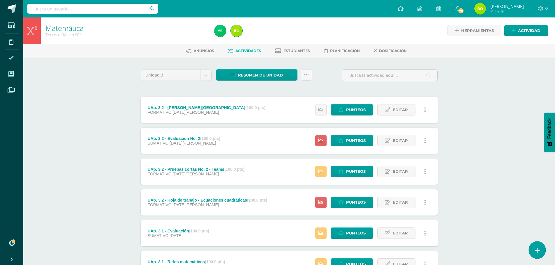
click at [537, 253] on icon at bounding box center [537, 251] width 5 height 7
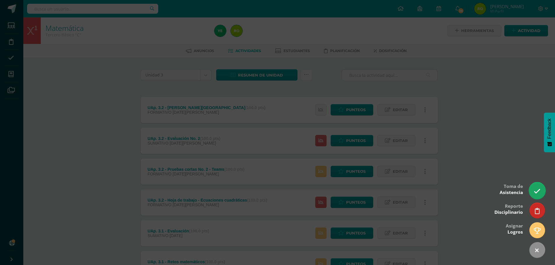
click at [535, 186] on link at bounding box center [537, 190] width 17 height 17
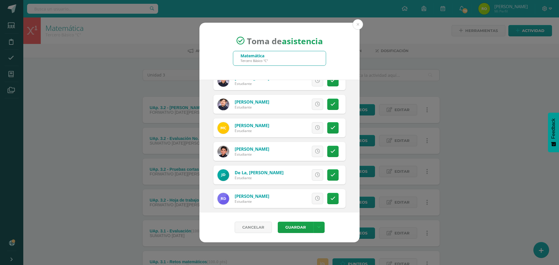
scroll to position [117, 0]
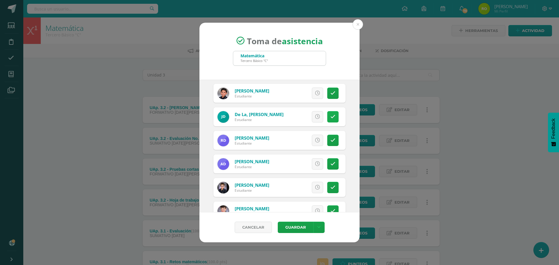
click at [331, 115] on icon at bounding box center [333, 116] width 5 height 5
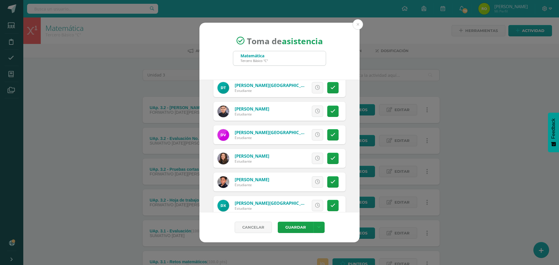
scroll to position [913, 0]
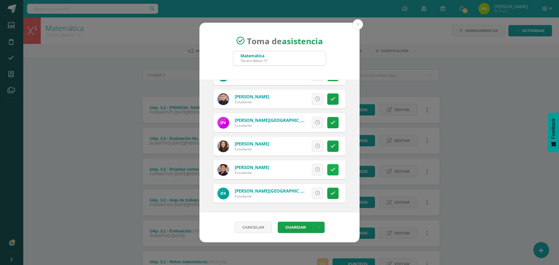
click at [331, 171] on icon at bounding box center [333, 170] width 5 height 5
click at [292, 228] on button "Guardar" at bounding box center [296, 227] width 36 height 11
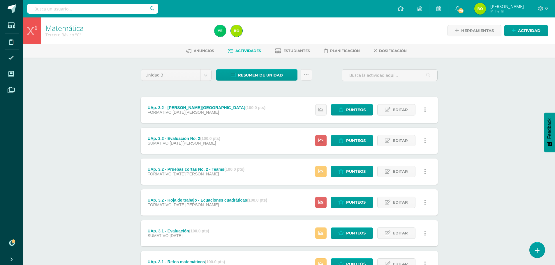
click at [77, 120] on div "Matemática Tercero Básico "C" Herramientas Detalle de asistencias Actividad Anu…" at bounding box center [289, 197] width 532 height 361
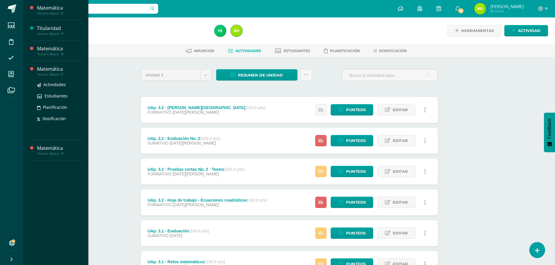
click at [48, 71] on div "Matemática" at bounding box center [59, 69] width 44 height 7
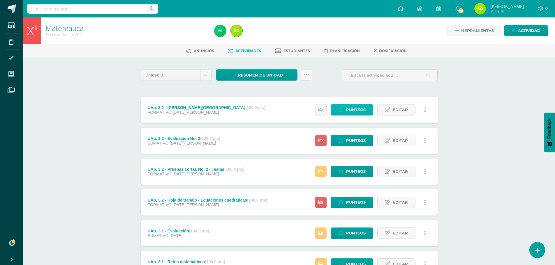
click at [350, 108] on span "Punteos" at bounding box center [356, 110] width 20 height 11
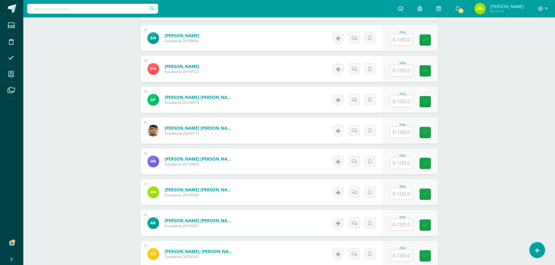
scroll to position [1011, 0]
click at [401, 224] on input "text" at bounding box center [401, 224] width 23 height 11
type input "100"
click at [428, 226] on icon at bounding box center [428, 225] width 5 height 5
click at [540, 250] on link at bounding box center [537, 250] width 17 height 17
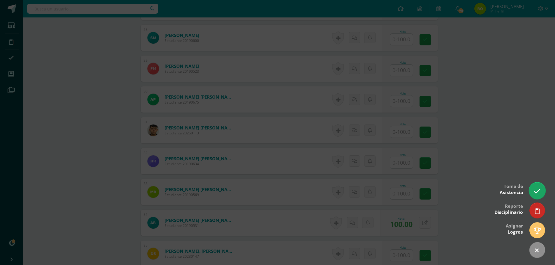
click at [537, 187] on link at bounding box center [537, 190] width 17 height 17
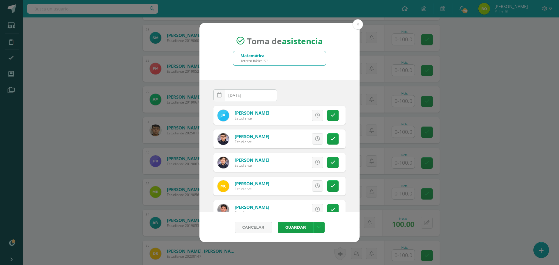
click at [78, 87] on div "Toma de asistencia Matemática Tercero Básico "C" 2025-08-11 August, 2025 Mo Tu …" at bounding box center [279, 133] width 555 height 220
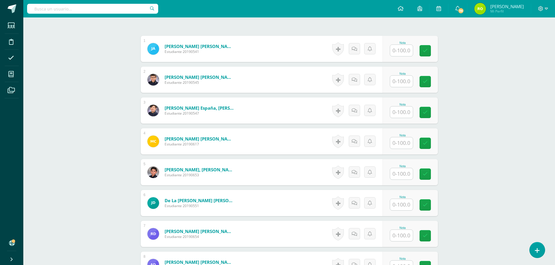
scroll to position [0, 0]
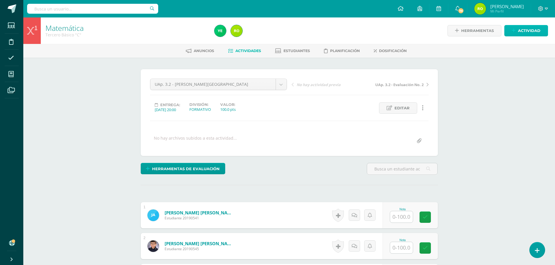
click at [529, 33] on span "Actividad" at bounding box center [529, 30] width 22 height 11
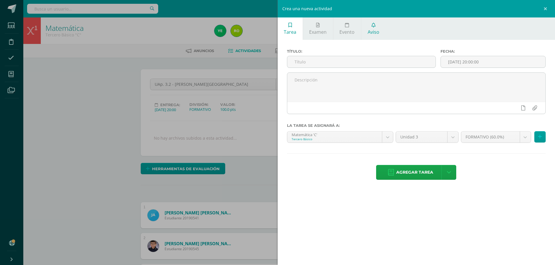
click at [375, 30] on span "Aviso" at bounding box center [374, 32] width 12 height 6
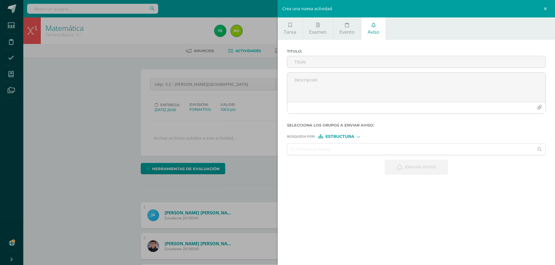
click at [91, 105] on div "Crea una nueva actividad Tarea Examen Evento Aviso Título: Fecha: 2025-08-11 20…" at bounding box center [277, 132] width 555 height 265
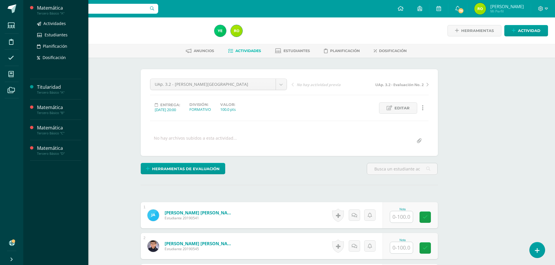
click at [57, 12] on div "Tercero Básico "A"" at bounding box center [59, 13] width 44 height 4
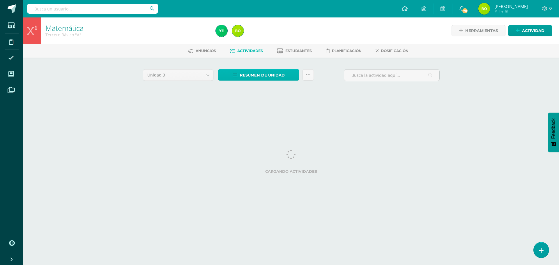
click at [251, 77] on span "Resumen de unidad" at bounding box center [262, 75] width 45 height 11
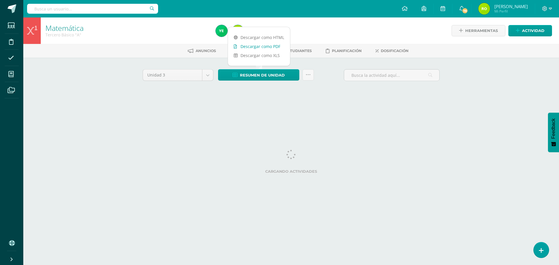
click at [250, 46] on link "Descargar como PDF" at bounding box center [259, 46] width 62 height 9
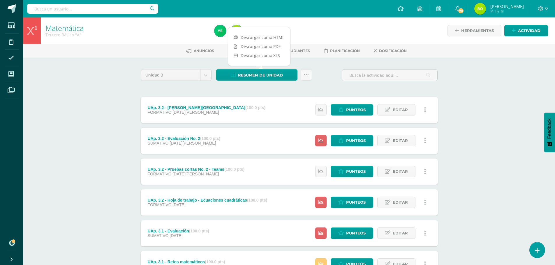
click at [97, 127] on div "Matemática Tercero Básico "A" Herramientas Detalle de asistencias Actividad Anu…" at bounding box center [289, 197] width 532 height 361
click at [539, 249] on icon at bounding box center [537, 251] width 5 height 7
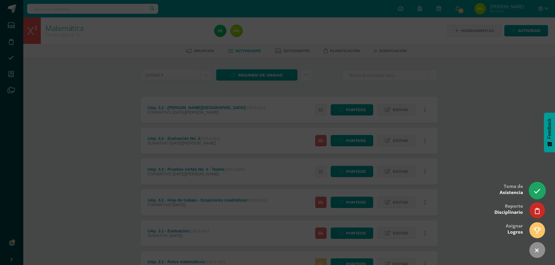
click at [537, 191] on icon at bounding box center [537, 191] width 7 height 7
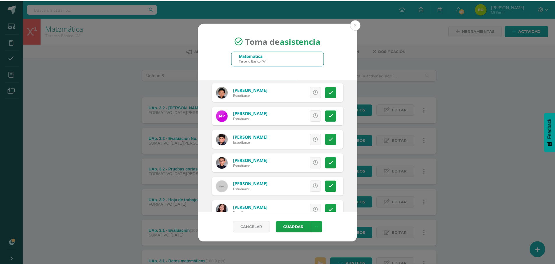
scroll to position [670, 0]
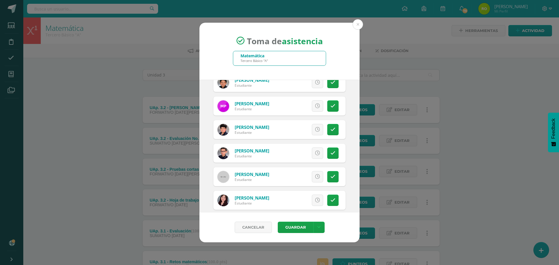
click at [87, 139] on div "Toma de asistencia Matemática Tercero Básico "A" 2025-08-11 August, 2025 Mo Tu …" at bounding box center [279, 133] width 555 height 220
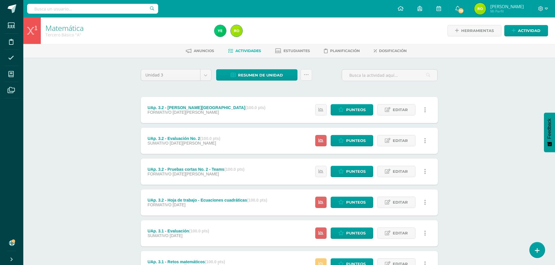
click at [87, 139] on div "Matemática Tercero Básico "A" Herramientas Detalle de asistencias Actividad Anu…" at bounding box center [289, 197] width 532 height 361
click at [109, 146] on div "Matemática Tercero Básico "A" Herramientas Detalle de asistencias Actividad Anu…" at bounding box center [289, 197] width 532 height 361
click at [525, 27] on span "Actividad" at bounding box center [529, 30] width 22 height 11
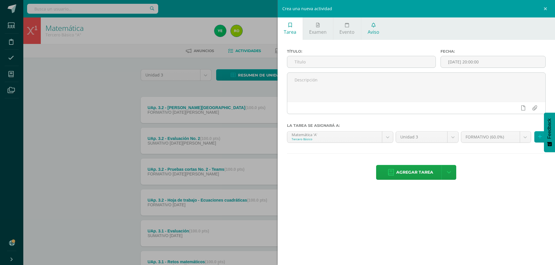
click at [373, 31] on span "Aviso" at bounding box center [374, 32] width 12 height 6
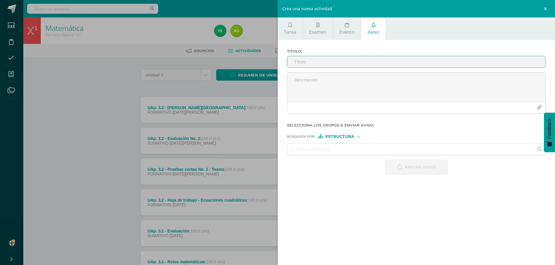
click at [438, 16] on div "Crea una nueva actividad" at bounding box center [417, 8] width 278 height 17
click at [381, 158] on form "Titulo : Selecciona los grupos a enviar aviso : Búsqueda por : Estructura Estru…" at bounding box center [416, 112] width 259 height 126
click at [283, 32] on link "Tarea" at bounding box center [290, 28] width 25 height 22
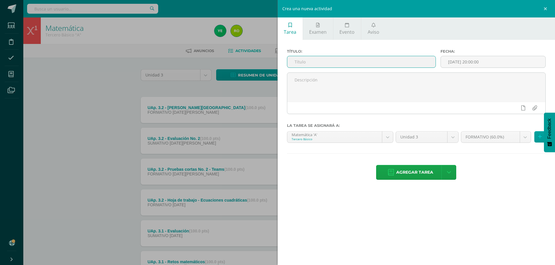
click at [69, 124] on div "Crea una nueva actividad Tarea Examen Evento Aviso Título: Fecha: 2025-08-11 20…" at bounding box center [277, 132] width 555 height 265
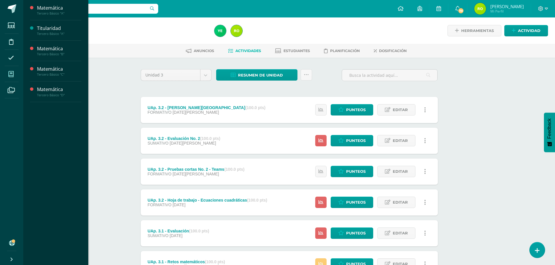
click at [13, 75] on icon at bounding box center [10, 74] width 5 height 6
click at [53, 52] on div "Matemática" at bounding box center [59, 48] width 44 height 7
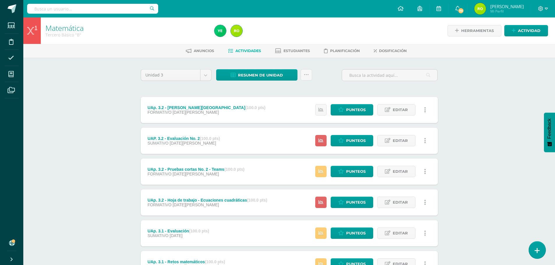
click at [539, 251] on icon at bounding box center [537, 251] width 5 height 7
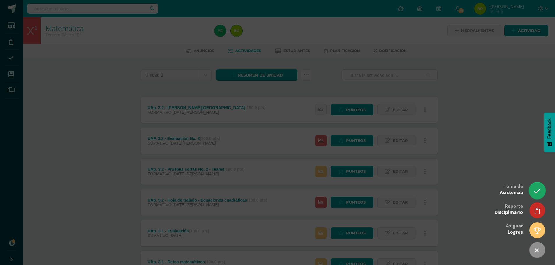
click at [534, 190] on icon at bounding box center [537, 191] width 7 height 7
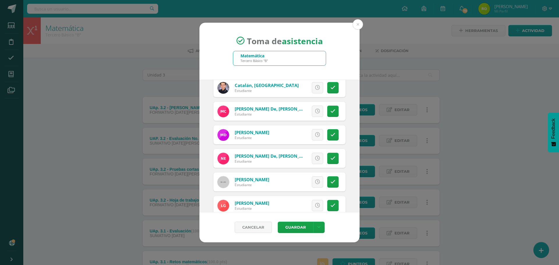
scroll to position [117, 0]
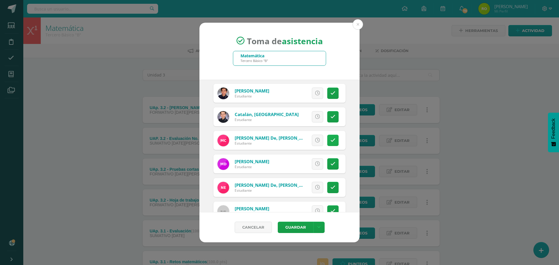
click at [331, 139] on icon at bounding box center [333, 140] width 5 height 5
click at [301, 229] on button "Guardar" at bounding box center [296, 227] width 36 height 11
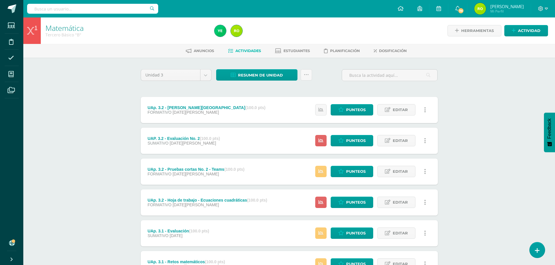
click at [84, 97] on div "Matemática Tercero Básico "B" Herramientas Detalle de asistencias Actividad Anu…" at bounding box center [289, 197] width 532 height 361
